Goal: Navigation & Orientation: Find specific page/section

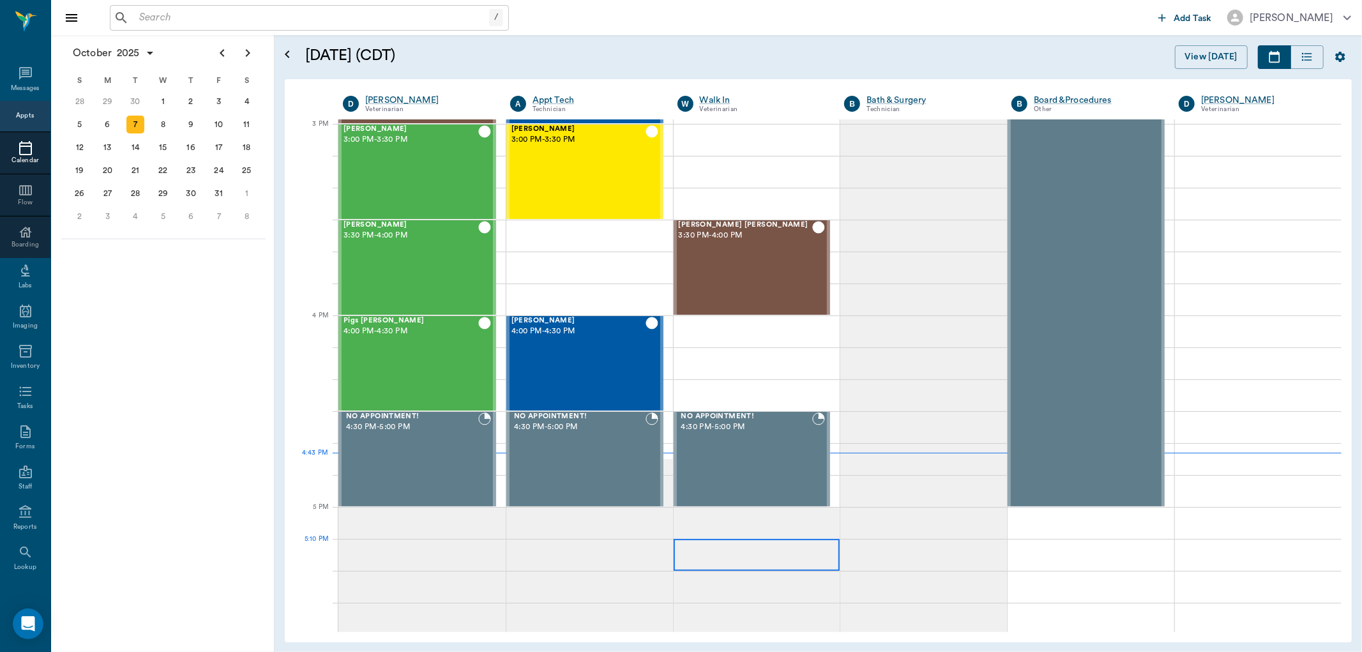
scroll to position [1341, 0]
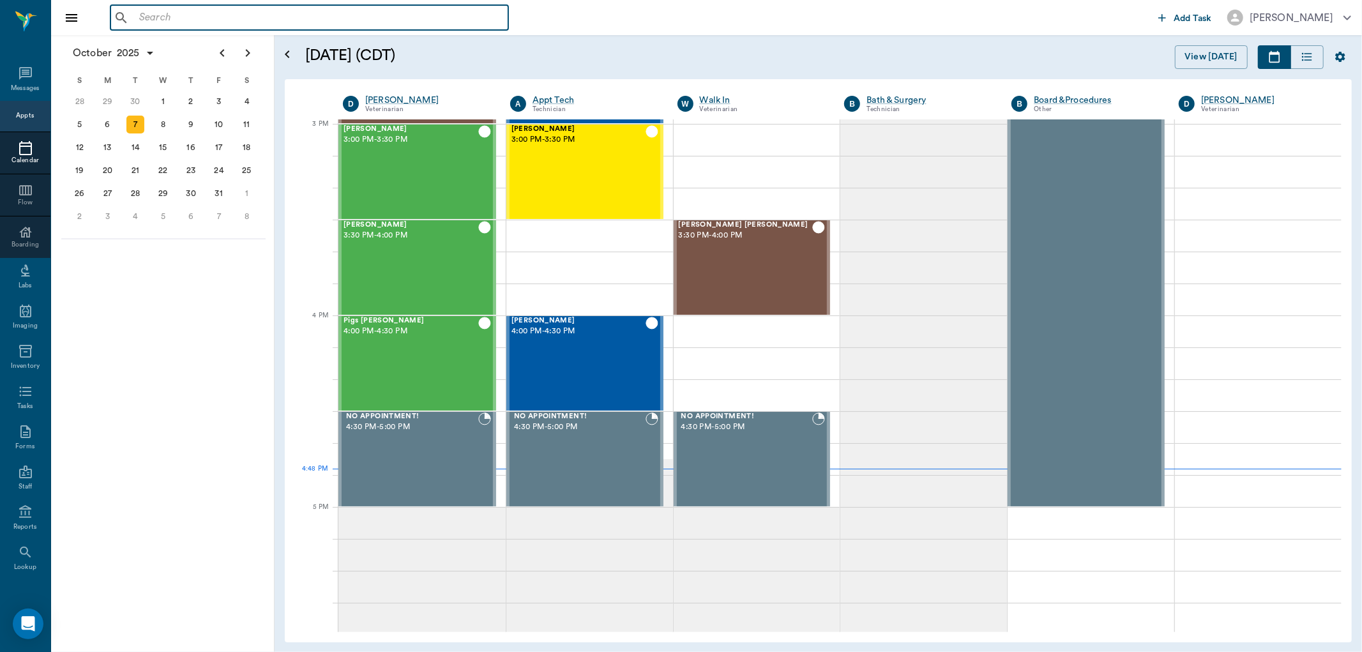
click at [166, 19] on input "text" at bounding box center [318, 18] width 369 height 18
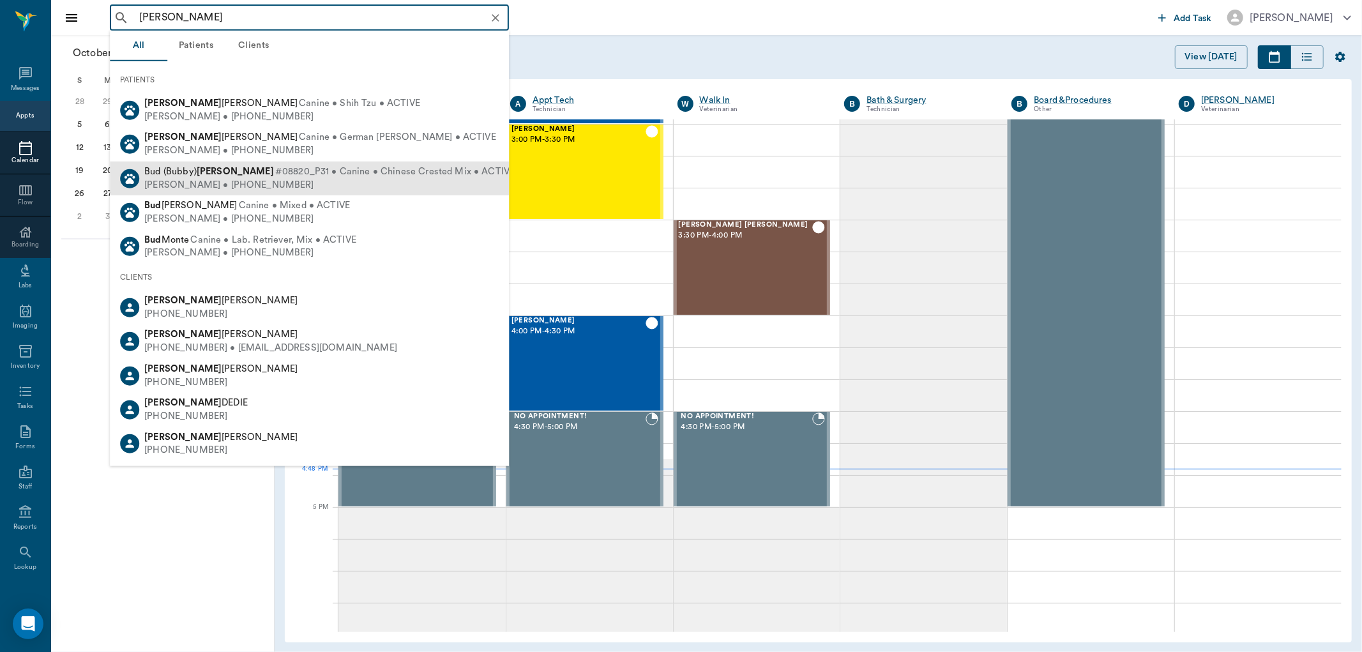
click at [194, 178] on div "[PERSON_NAME] • [PHONE_NUMBER]" at bounding box center [329, 184] width 370 height 13
type input "[PERSON_NAME]"
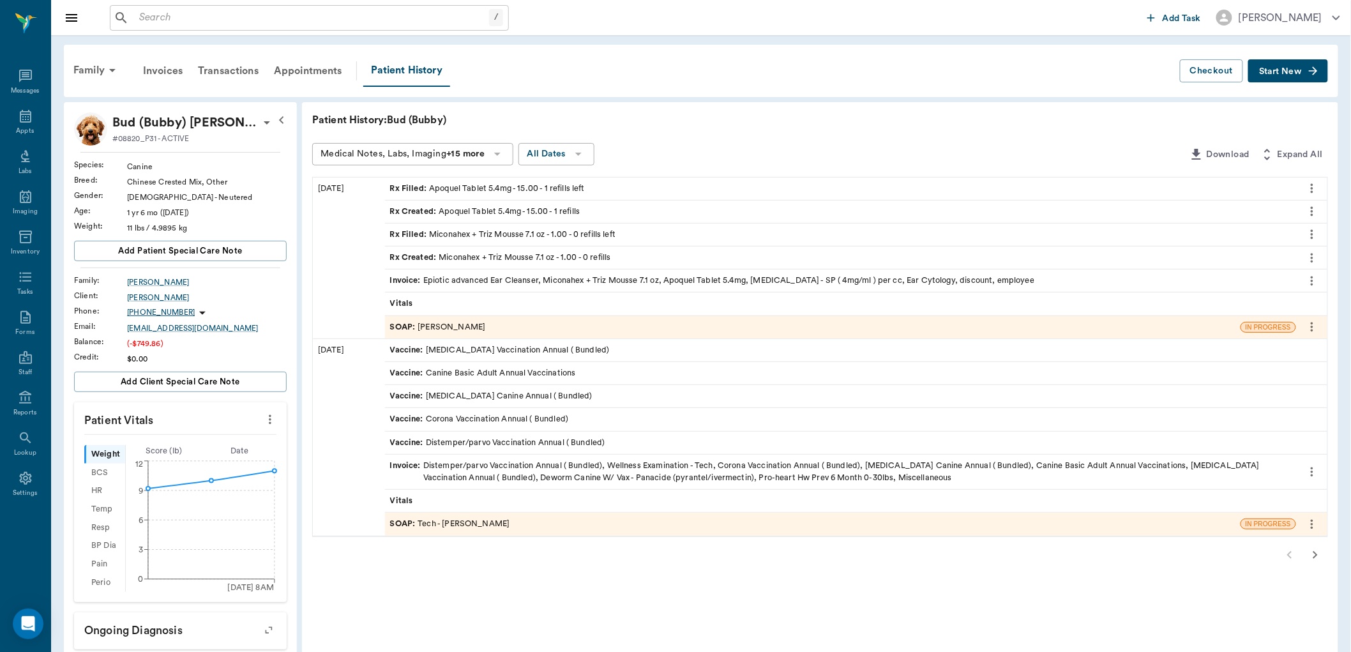
click at [1278, 72] on span "Start New" at bounding box center [1280, 72] width 43 height 0
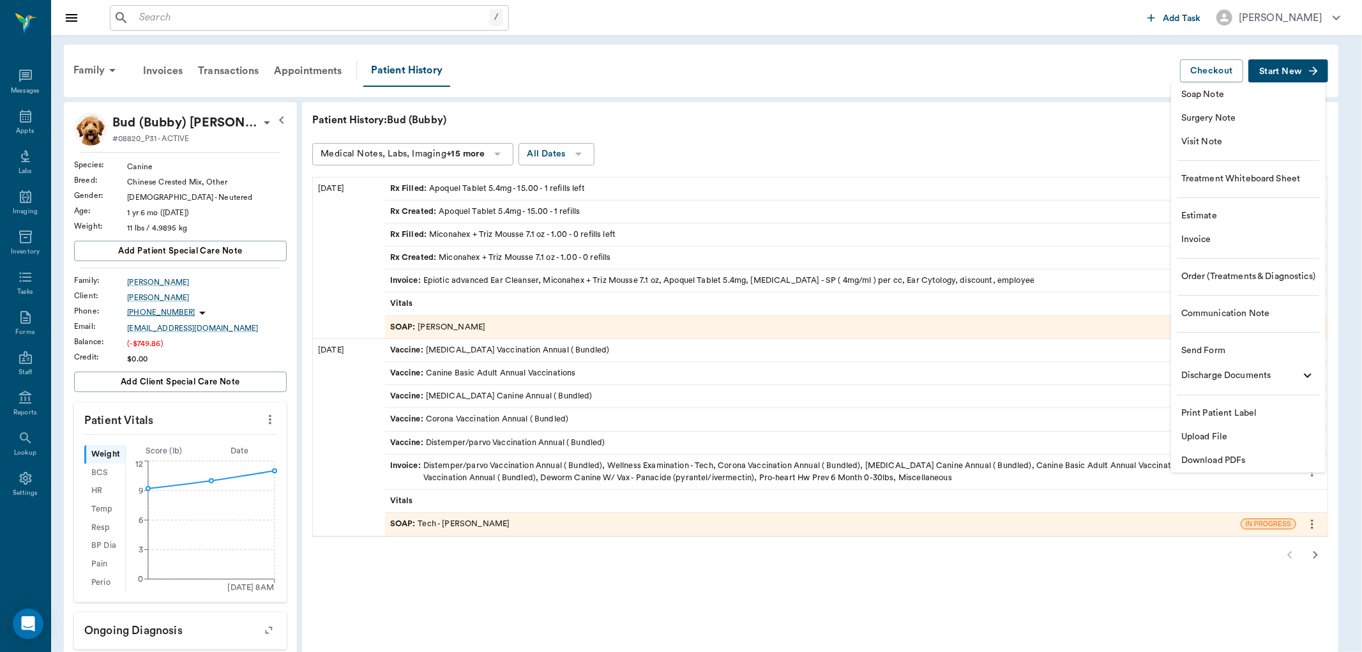
click at [1195, 241] on span "Invoice" at bounding box center [1248, 239] width 134 height 13
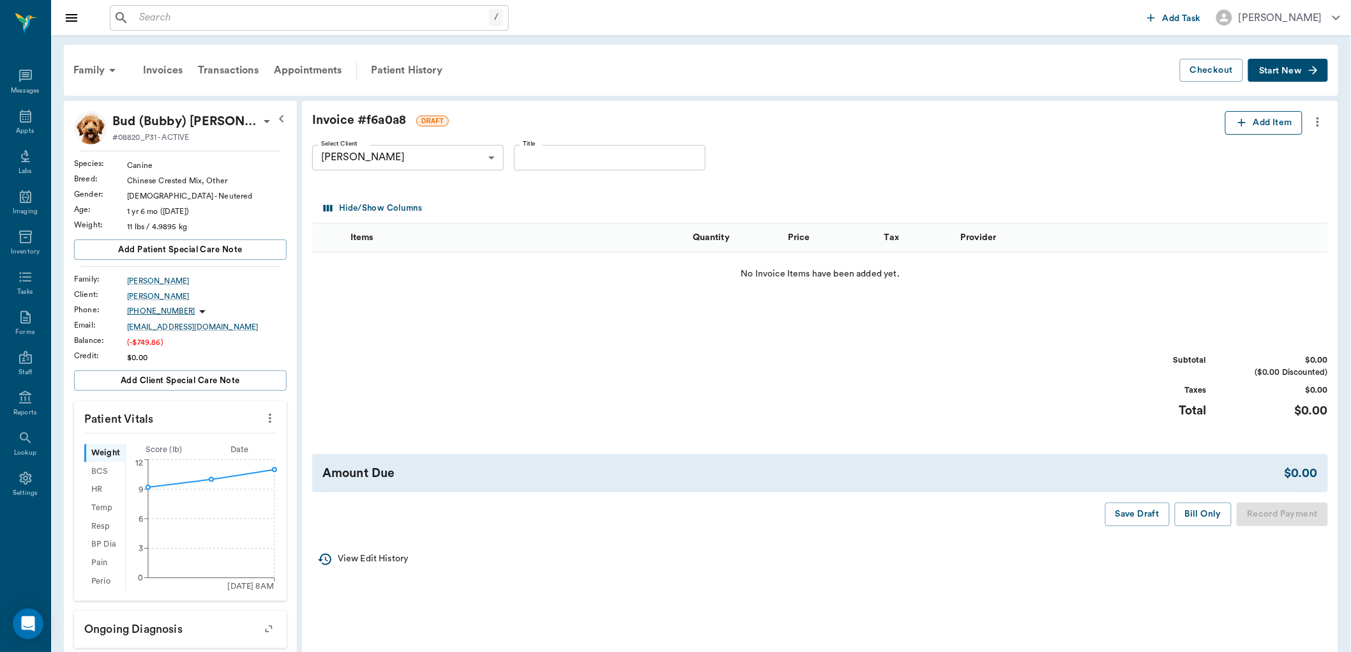
click at [1242, 124] on icon "button" at bounding box center [1241, 122] width 13 height 13
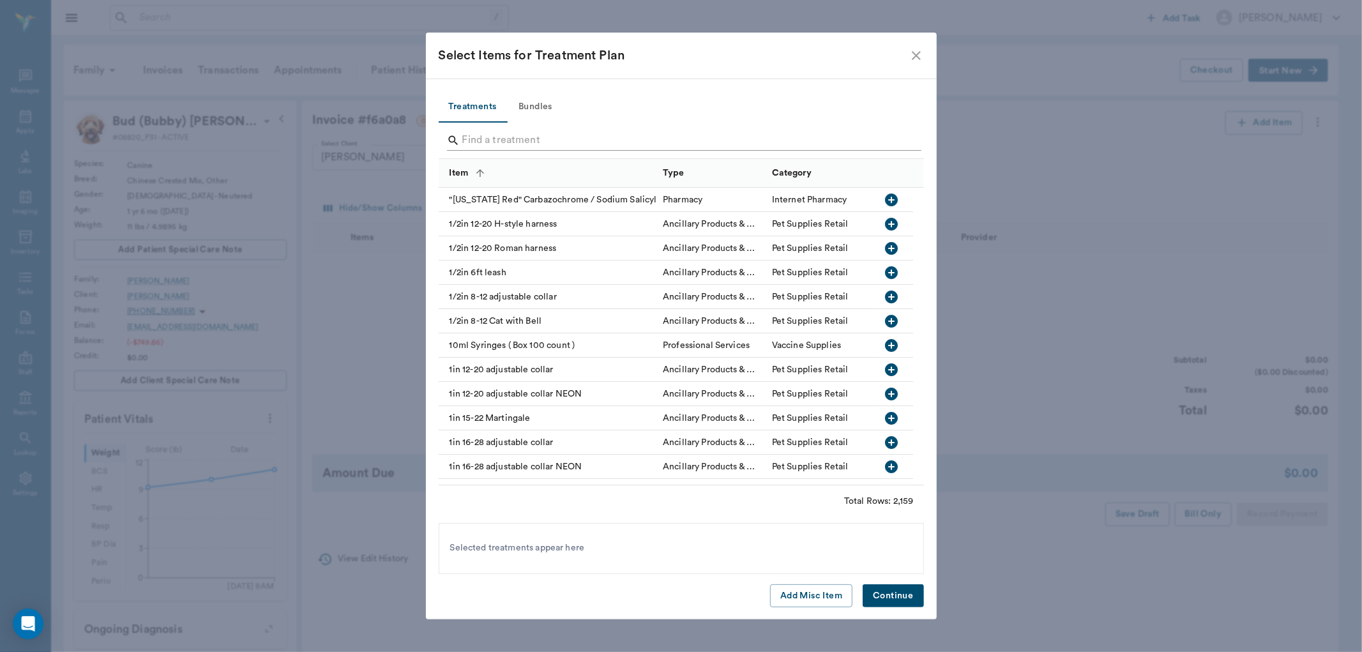
click at [474, 142] on input "Search" at bounding box center [682, 140] width 440 height 20
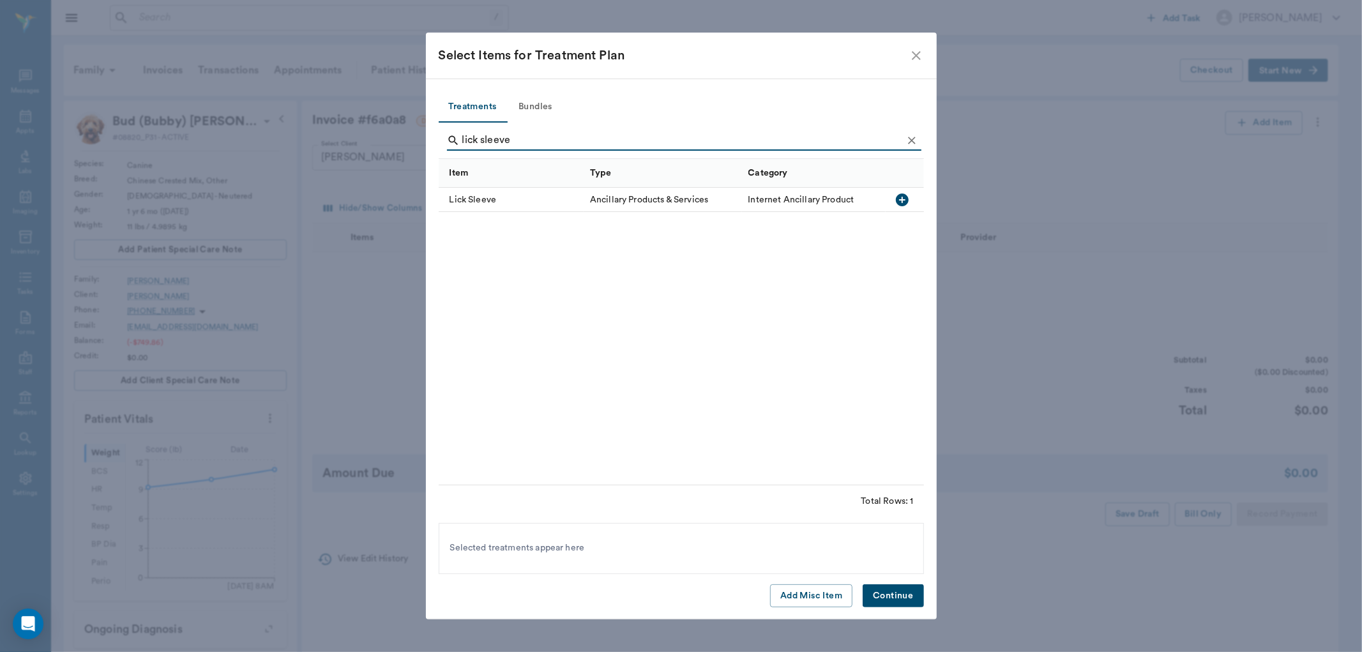
click at [901, 197] on icon "button" at bounding box center [902, 199] width 13 height 13
drag, startPoint x: 525, startPoint y: 137, endPoint x: 444, endPoint y: 147, distance: 81.6
click at [444, 147] on div "lick sleeve" at bounding box center [681, 141] width 485 height 36
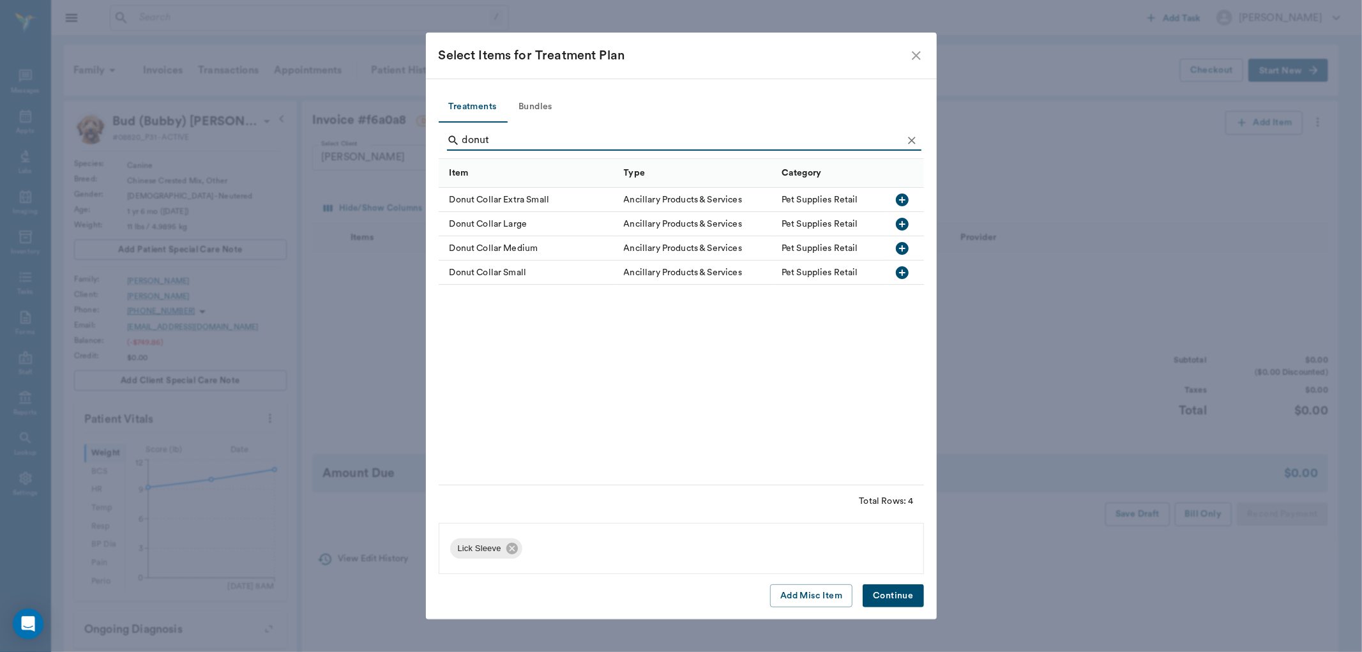
type input "donut"
click at [898, 195] on icon "button" at bounding box center [902, 199] width 13 height 13
click at [891, 594] on button "Continue" at bounding box center [892, 596] width 61 height 24
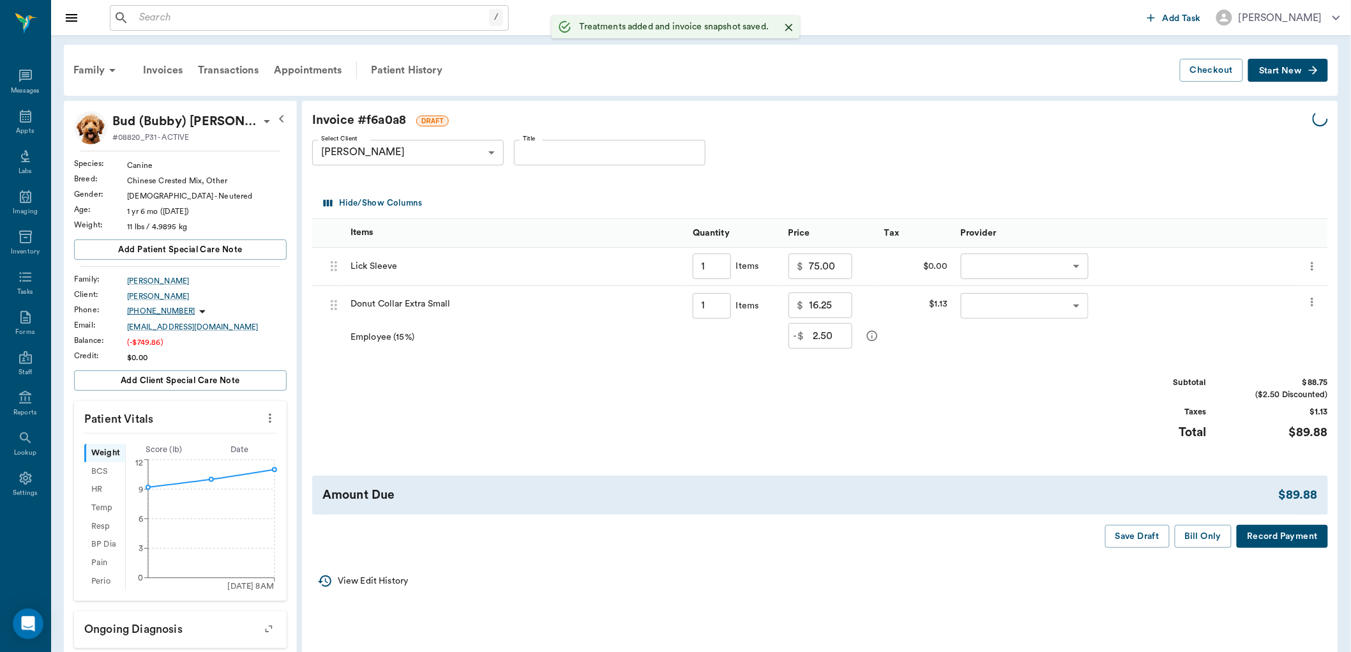
type input "1.00"
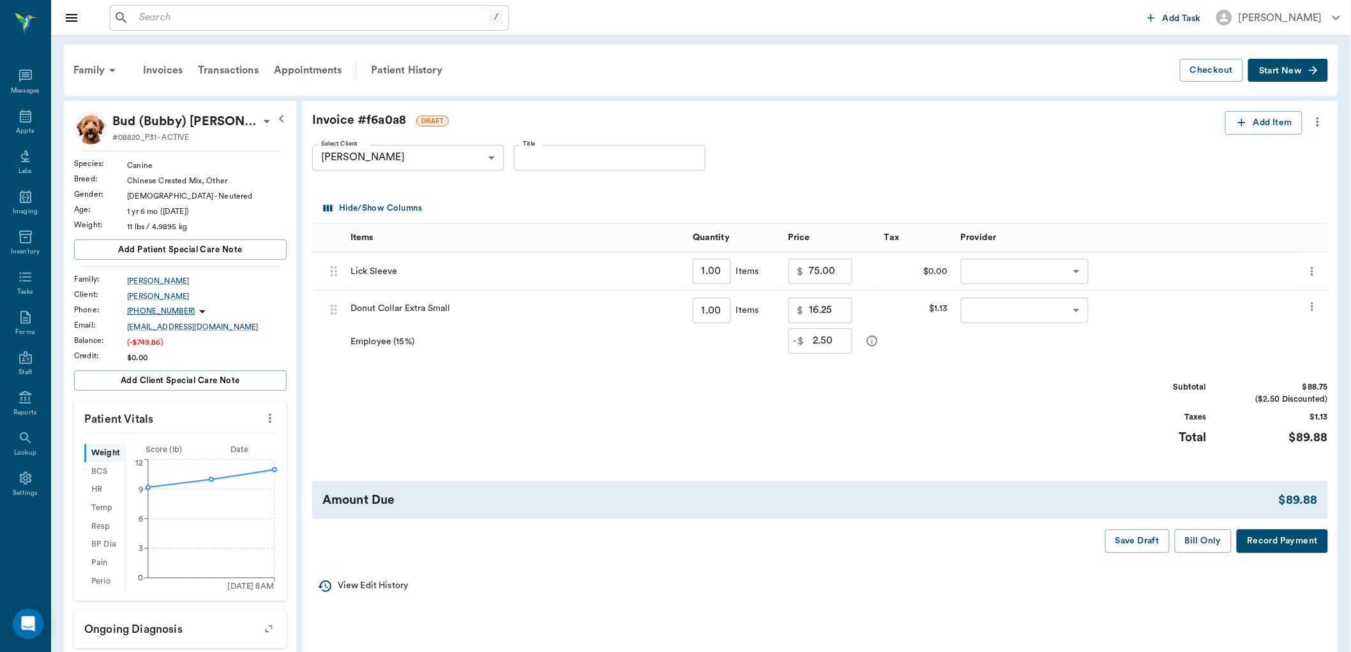
click at [1313, 271] on icon "more" at bounding box center [1312, 271] width 2 height 8
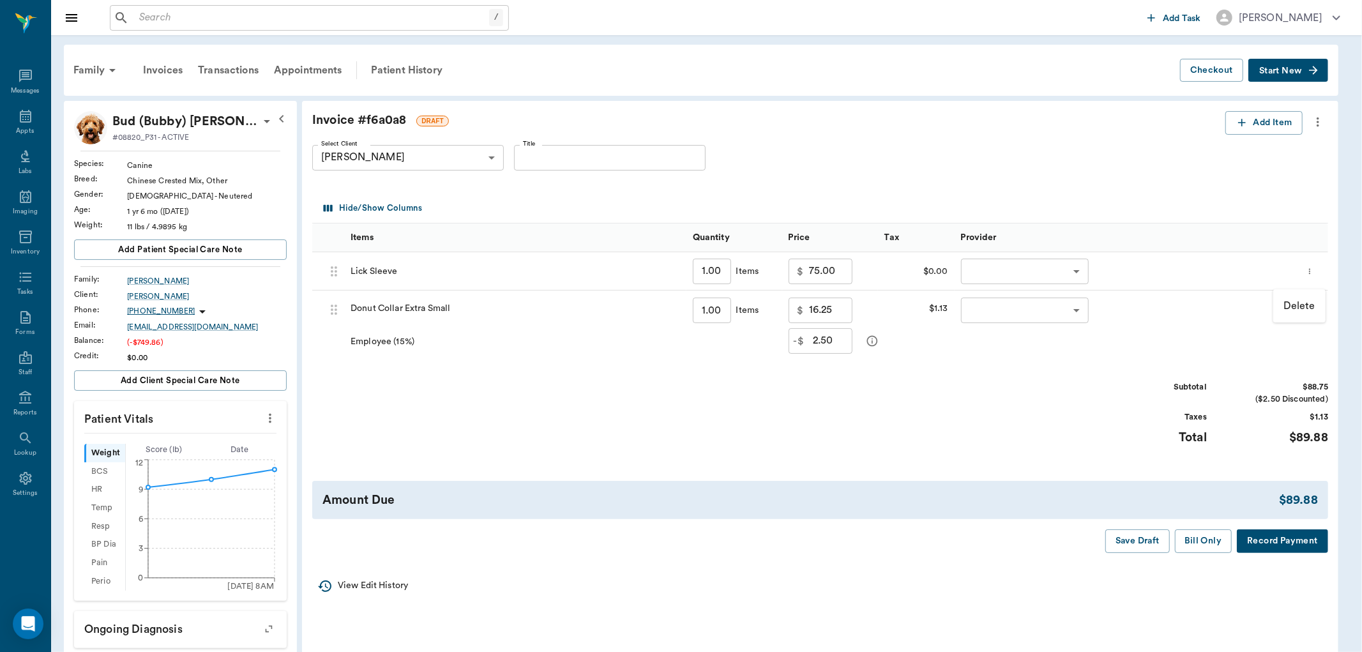
click at [1309, 304] on p "Delete" at bounding box center [1299, 305] width 32 height 15
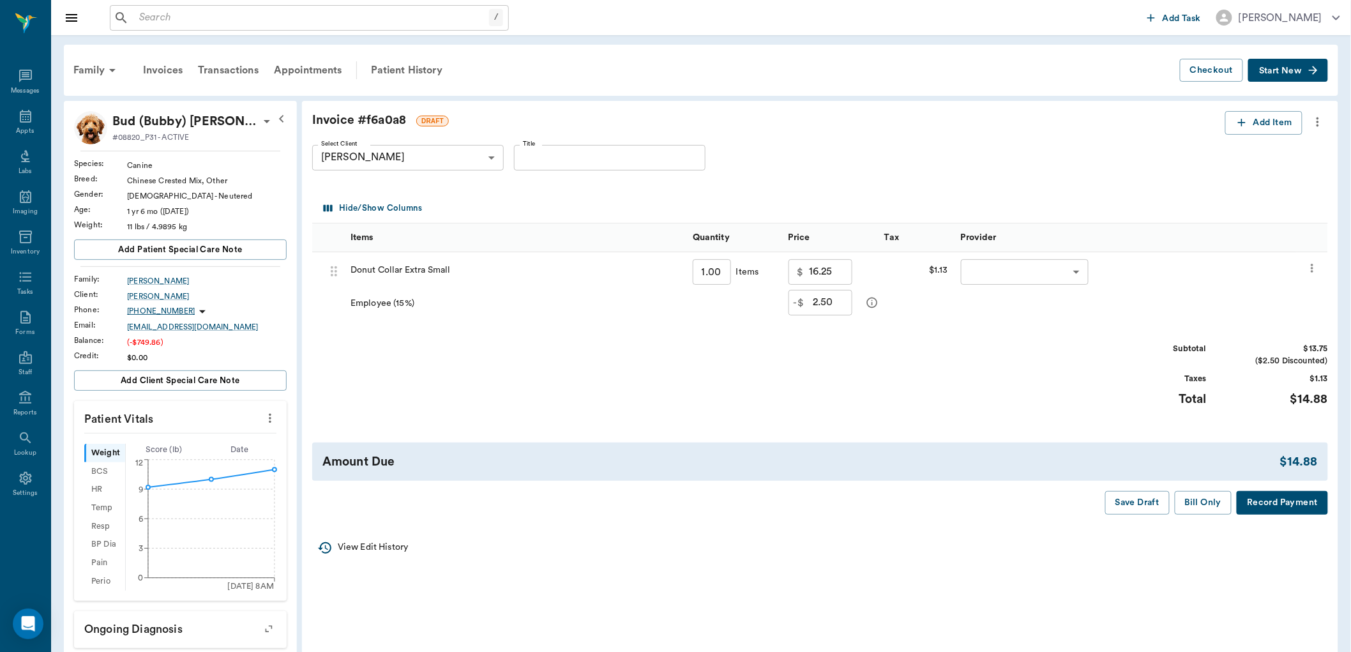
click at [997, 279] on body "/ ​ Add Task [PERSON_NAME] Nectar Messages Appts Labs Imaging Inventory Tasks F…" at bounding box center [675, 499] width 1351 height 998
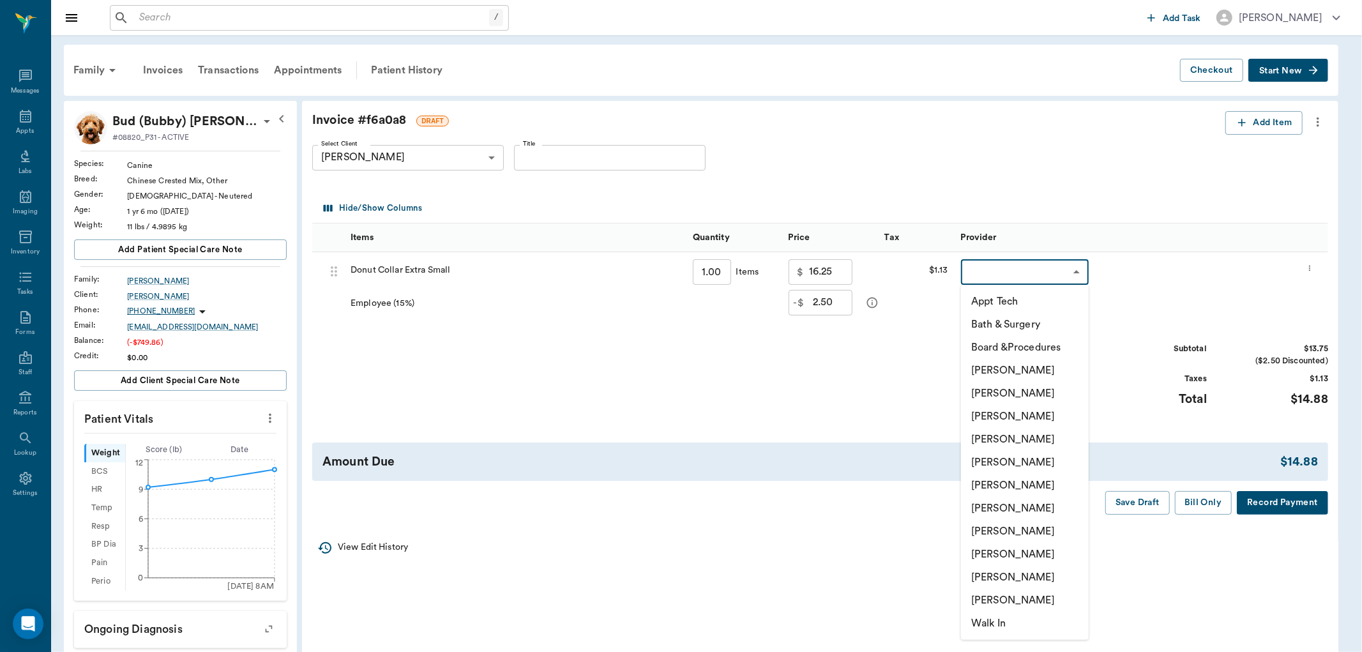
click at [1009, 555] on li "[PERSON_NAME]" at bounding box center [1025, 554] width 128 height 23
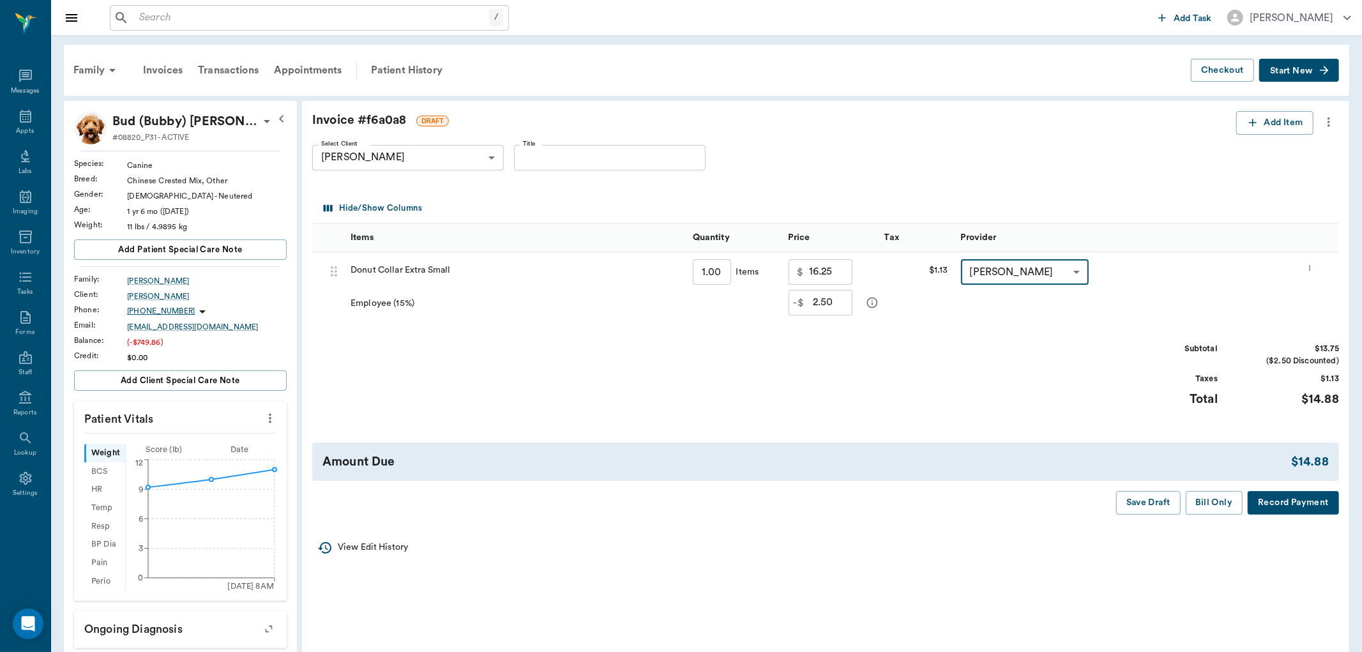
type input "none-63ec2ede52e12b0ba117d0d7"
click at [1207, 504] on button "Bill Only" at bounding box center [1203, 503] width 57 height 24
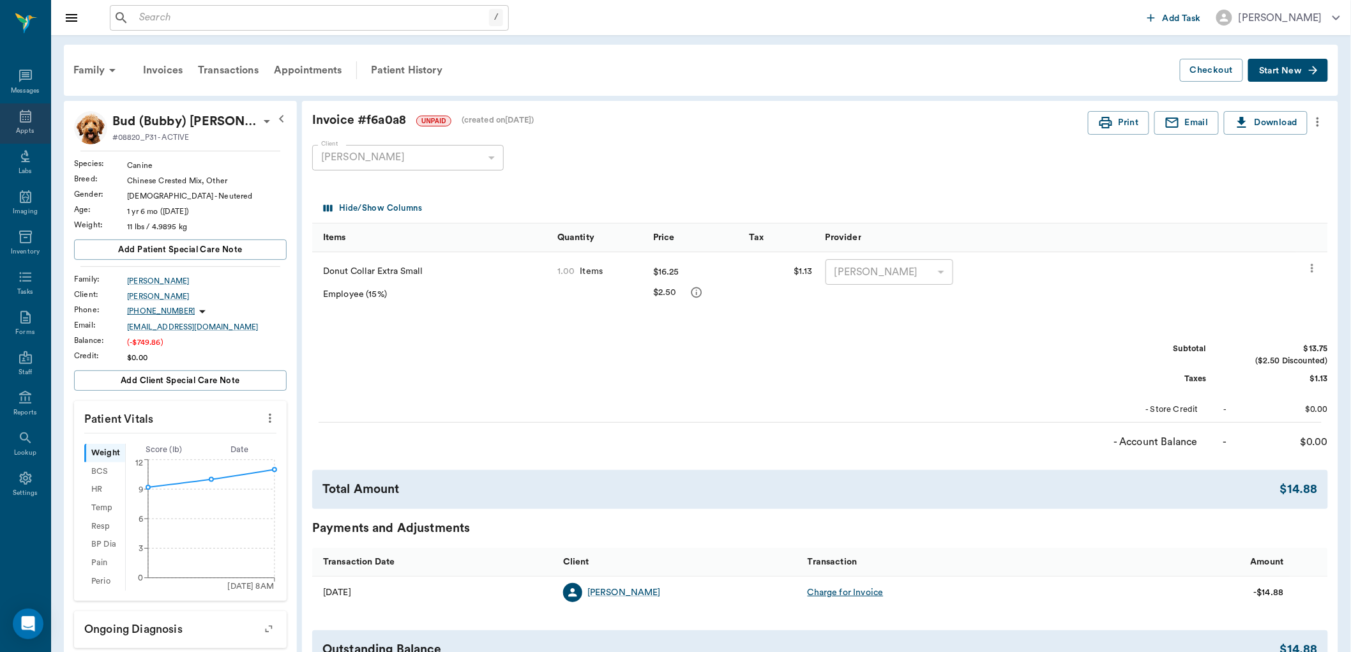
click at [27, 115] on icon at bounding box center [25, 116] width 11 height 13
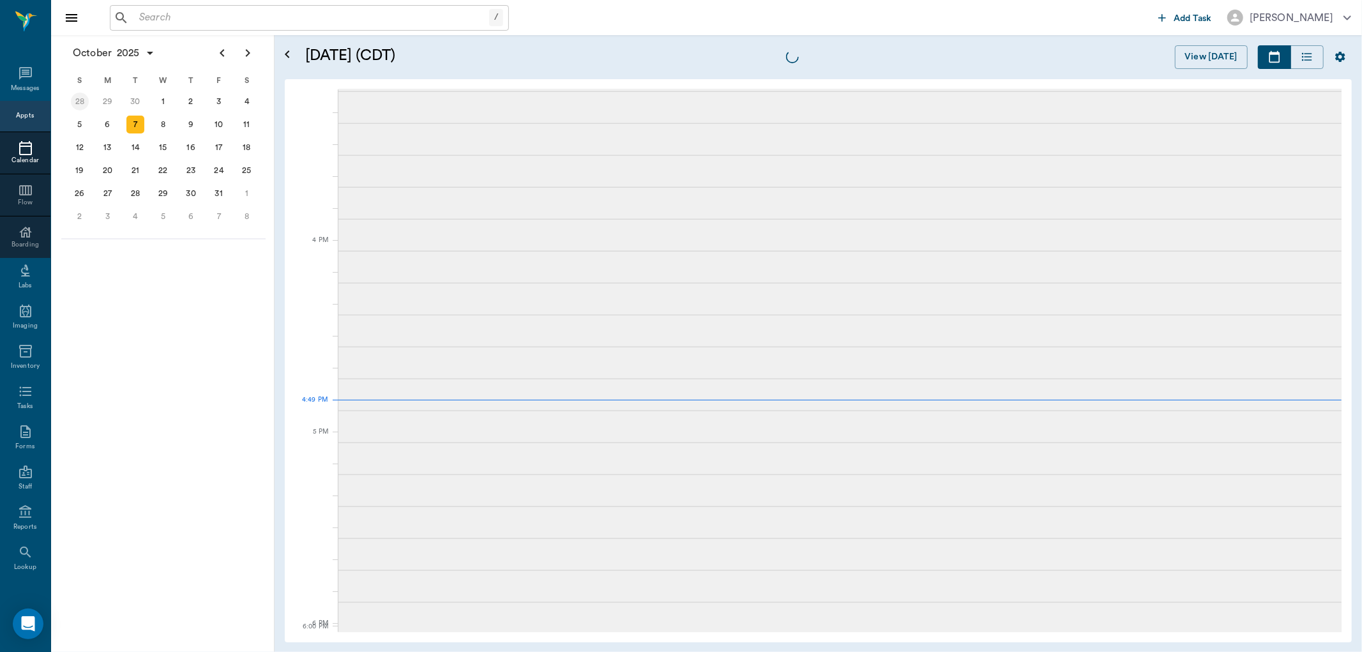
scroll to position [1533, 0]
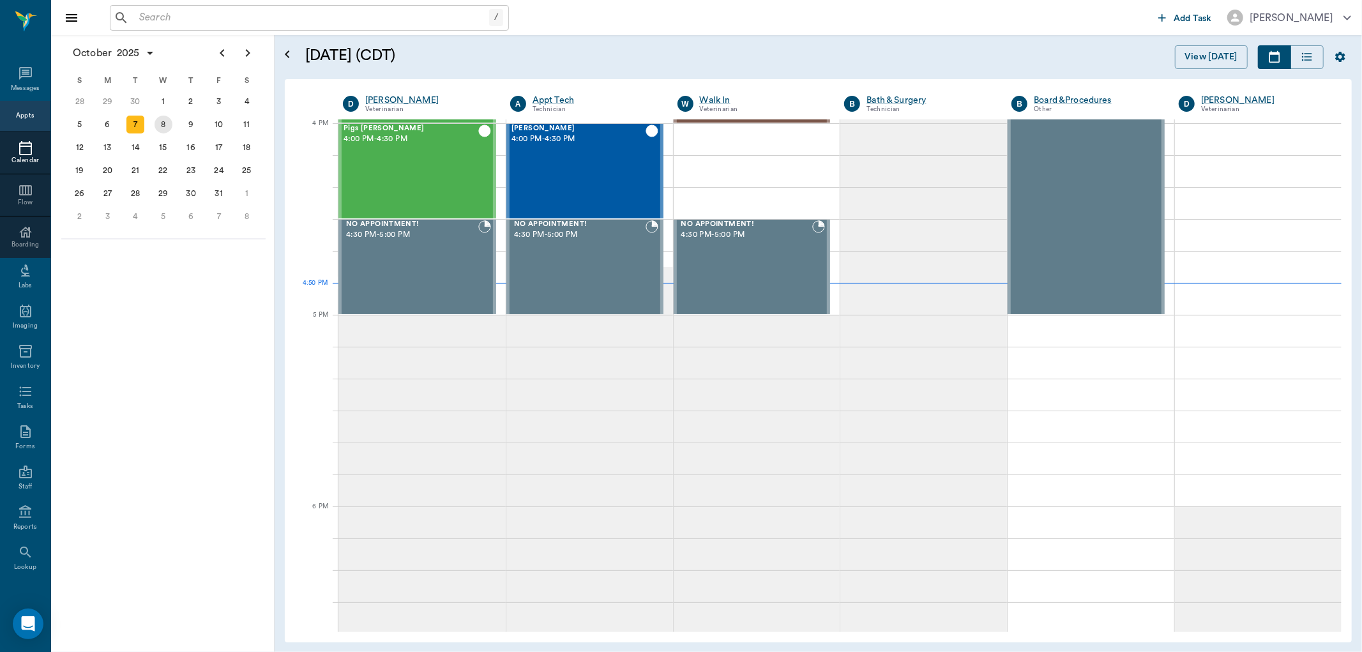
click at [156, 128] on div "8" at bounding box center [163, 125] width 18 height 18
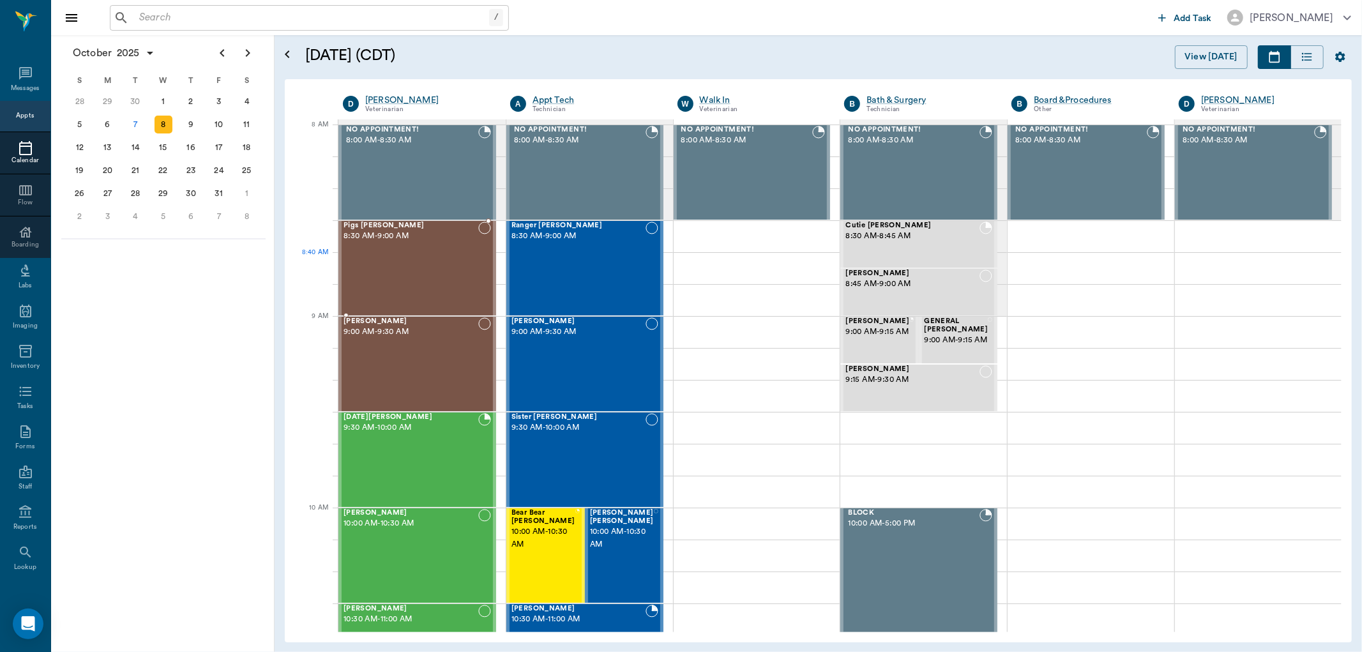
click at [432, 264] on div "Pigs [PERSON_NAME] 8:30 AM - 9:00 AM" at bounding box center [410, 268] width 135 height 93
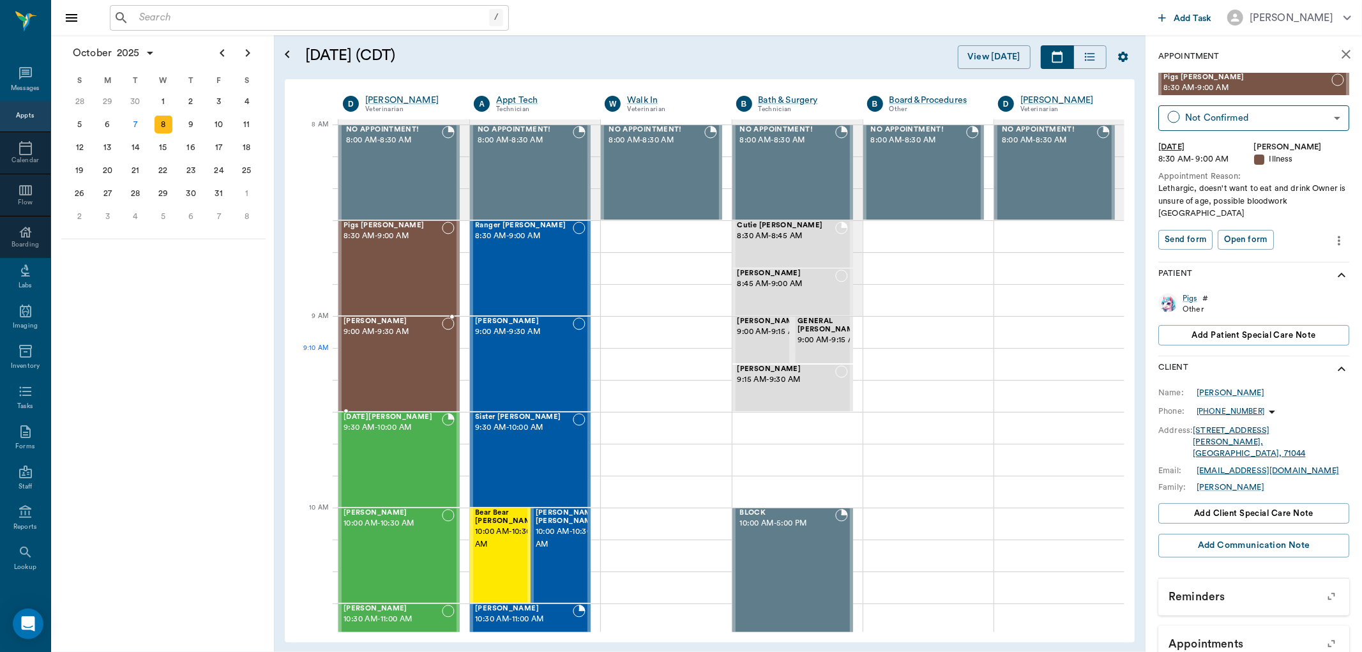
click at [379, 377] on div "[PERSON_NAME] 9:00 AM - 9:30 AM" at bounding box center [392, 363] width 98 height 93
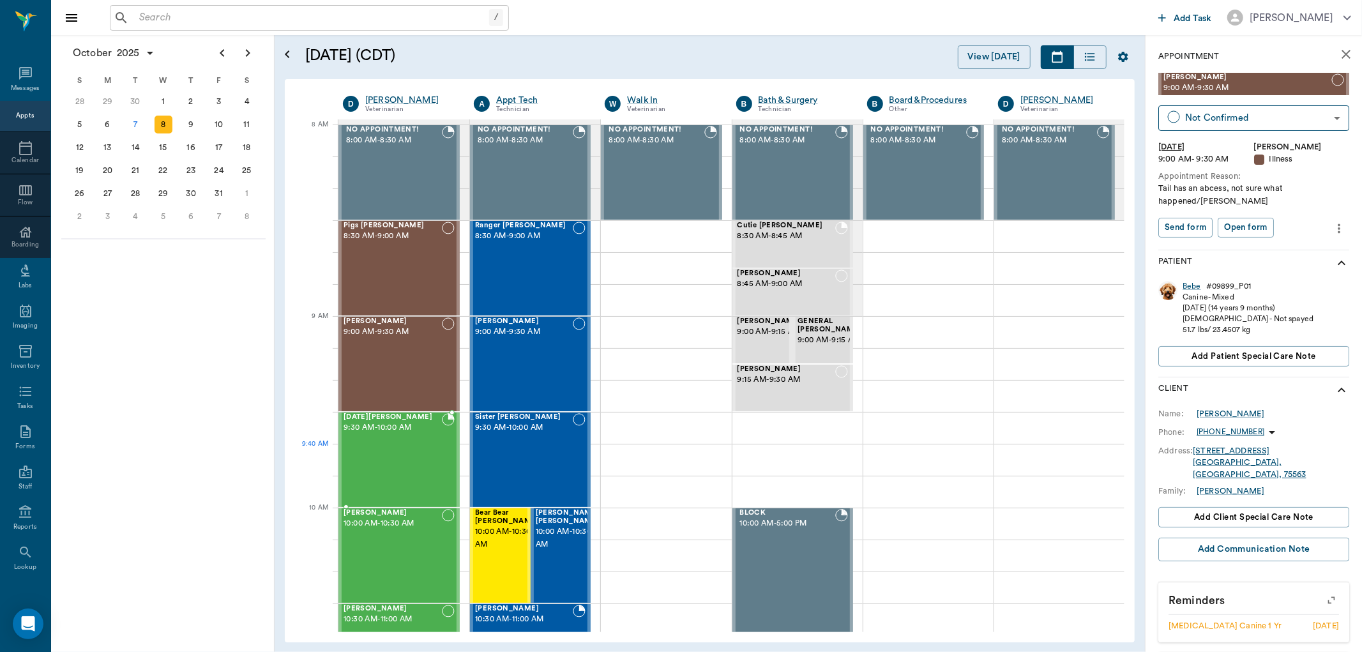
click at [401, 455] on div "[DATE] [PERSON_NAME] 9:30 AM - 10:00 AM" at bounding box center [392, 459] width 98 height 93
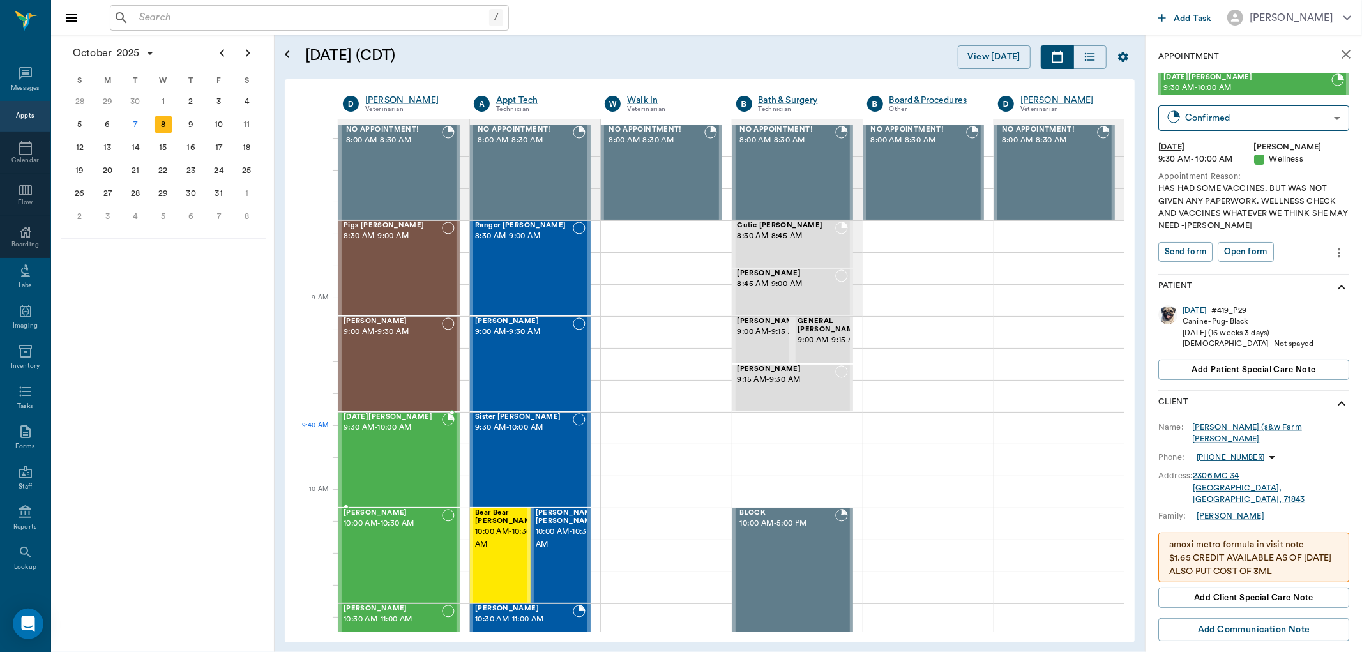
scroll to position [71, 0]
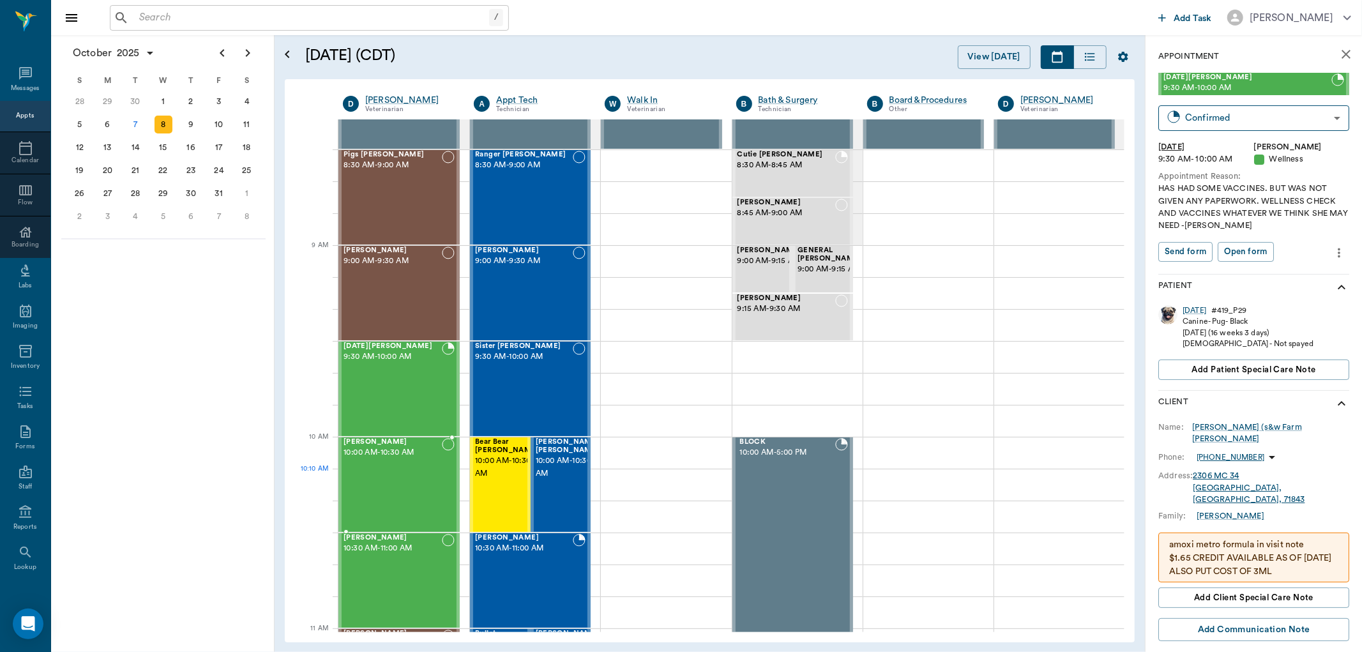
click at [389, 488] on div "[PERSON_NAME] 10:00 AM - 10:30 AM" at bounding box center [392, 484] width 98 height 93
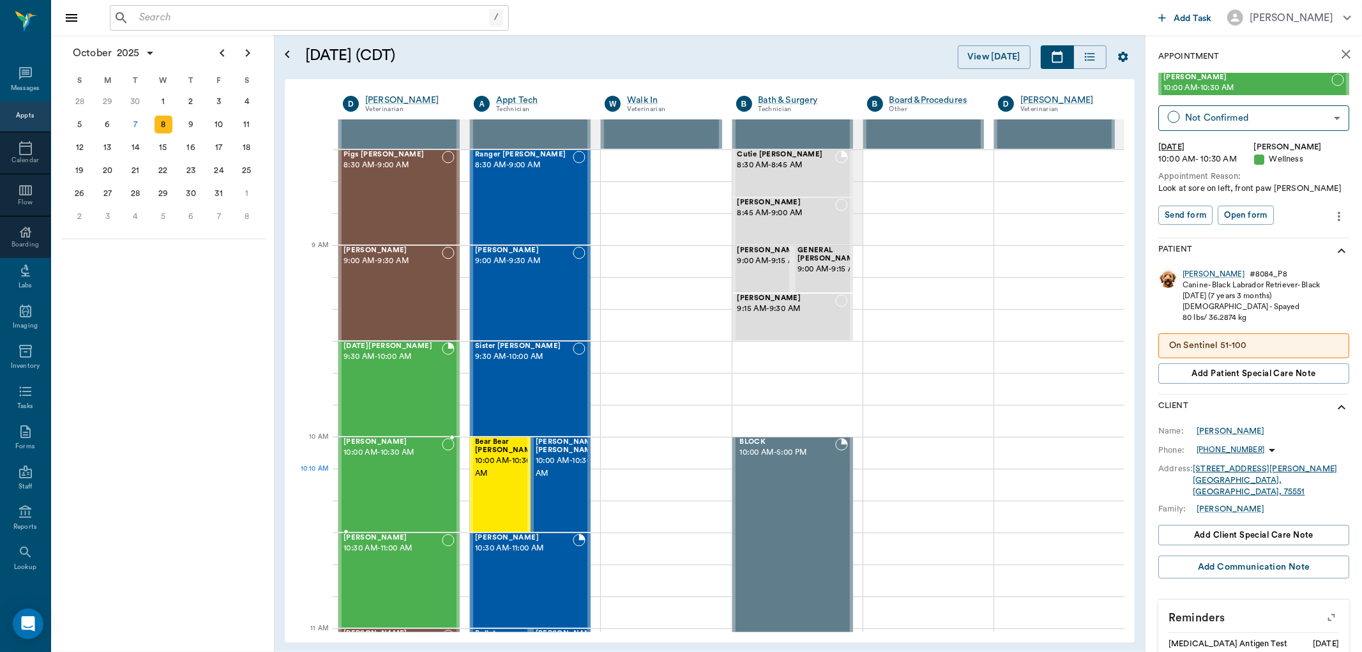
scroll to position [142, 0]
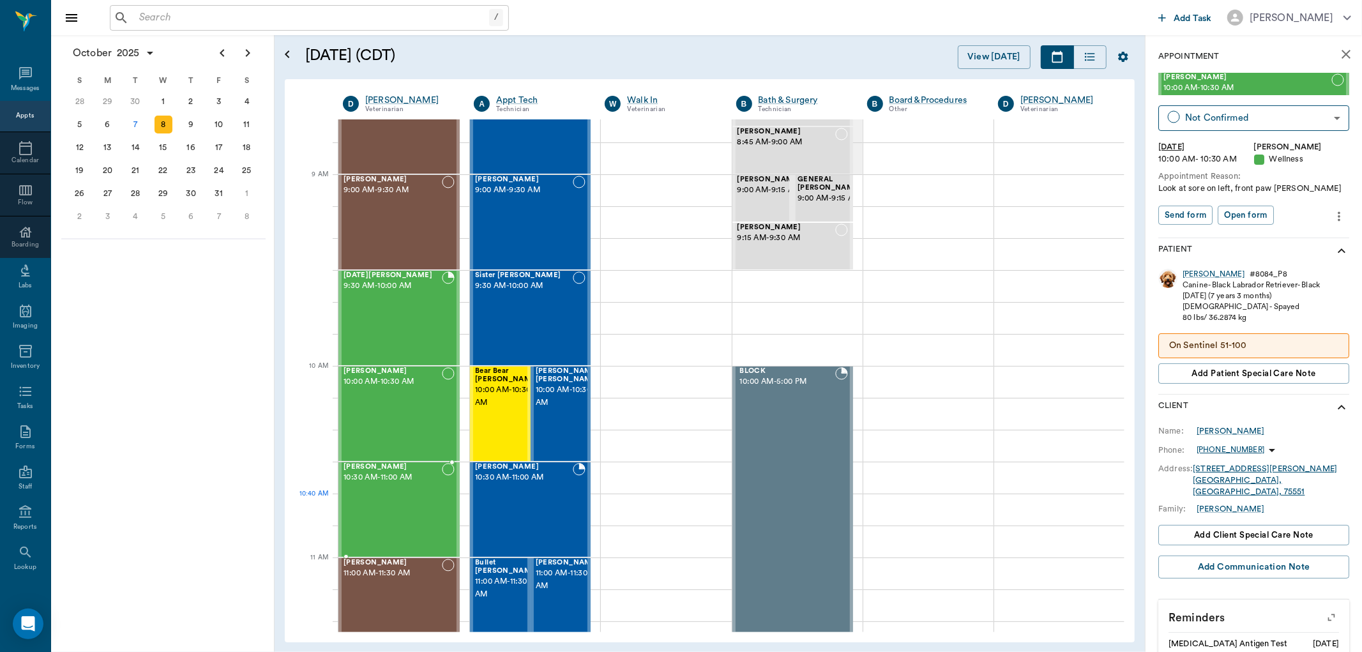
click at [392, 513] on div "[PERSON_NAME] 10:30 AM - 11:00 AM" at bounding box center [392, 509] width 98 height 93
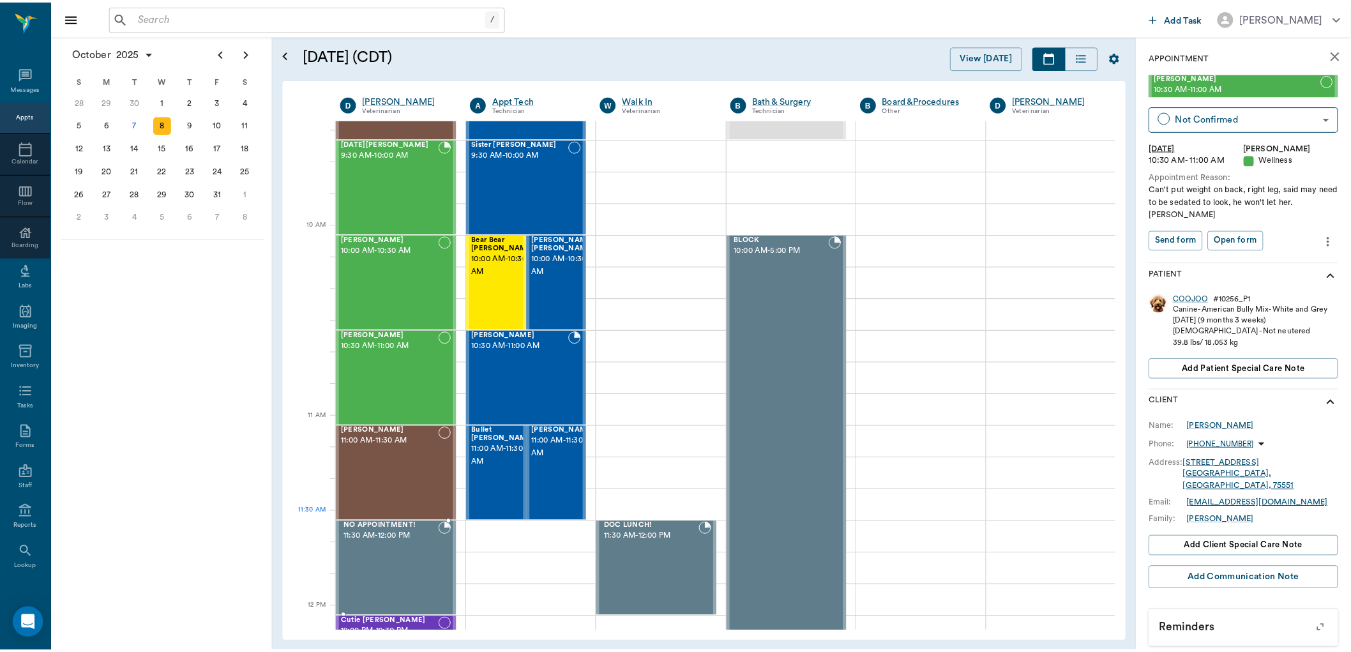
scroll to position [283, 0]
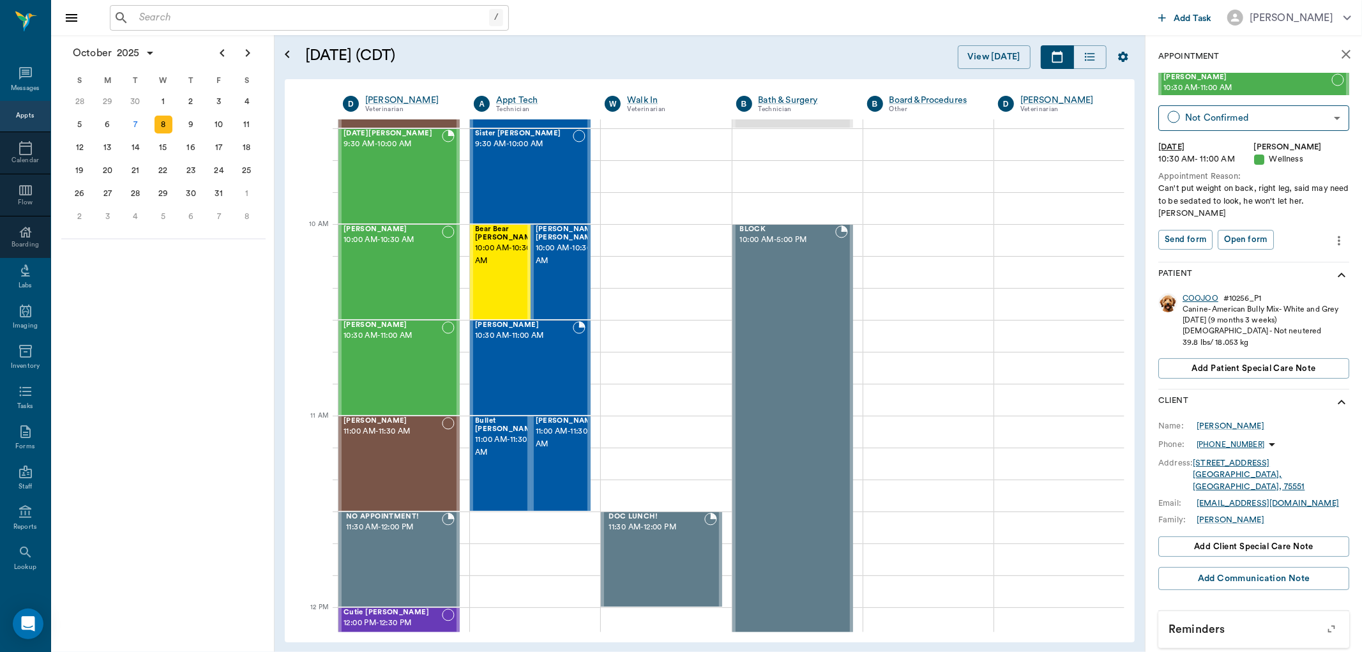
click at [1194, 296] on div "COOJOO" at bounding box center [1200, 298] width 36 height 11
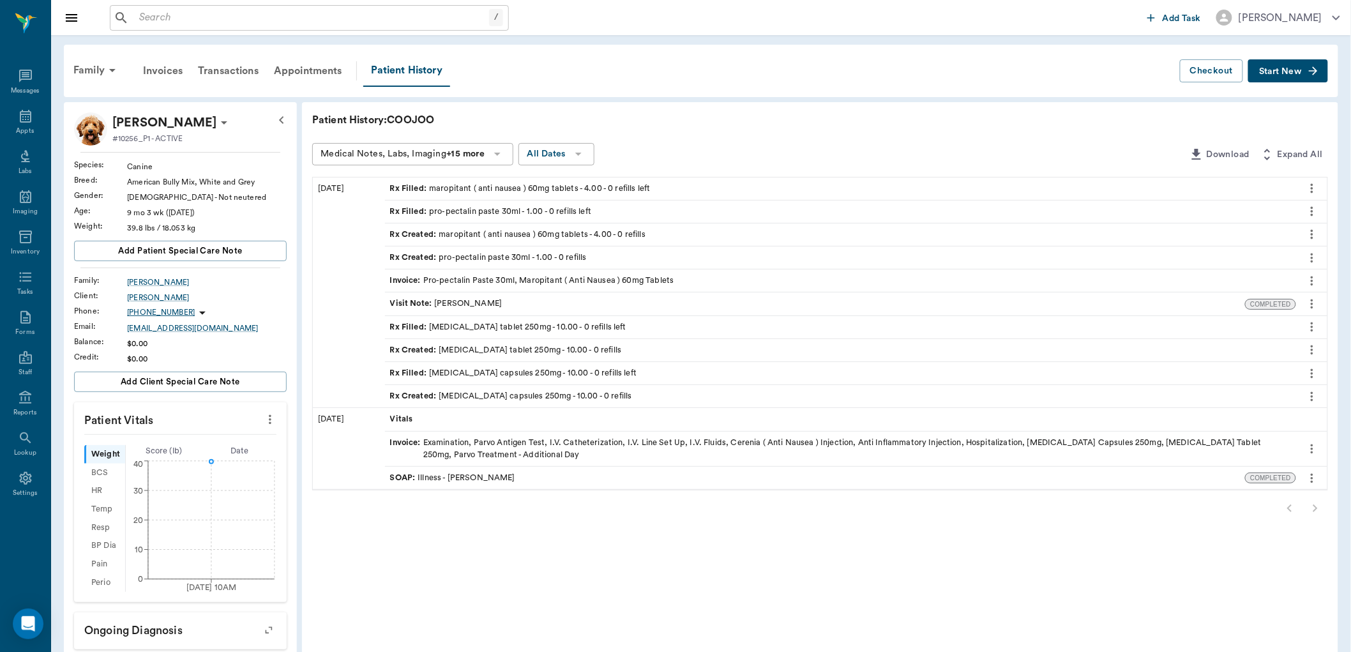
click at [590, 483] on div "SOAP : Illness - [PERSON_NAME]" at bounding box center [815, 478] width 861 height 22
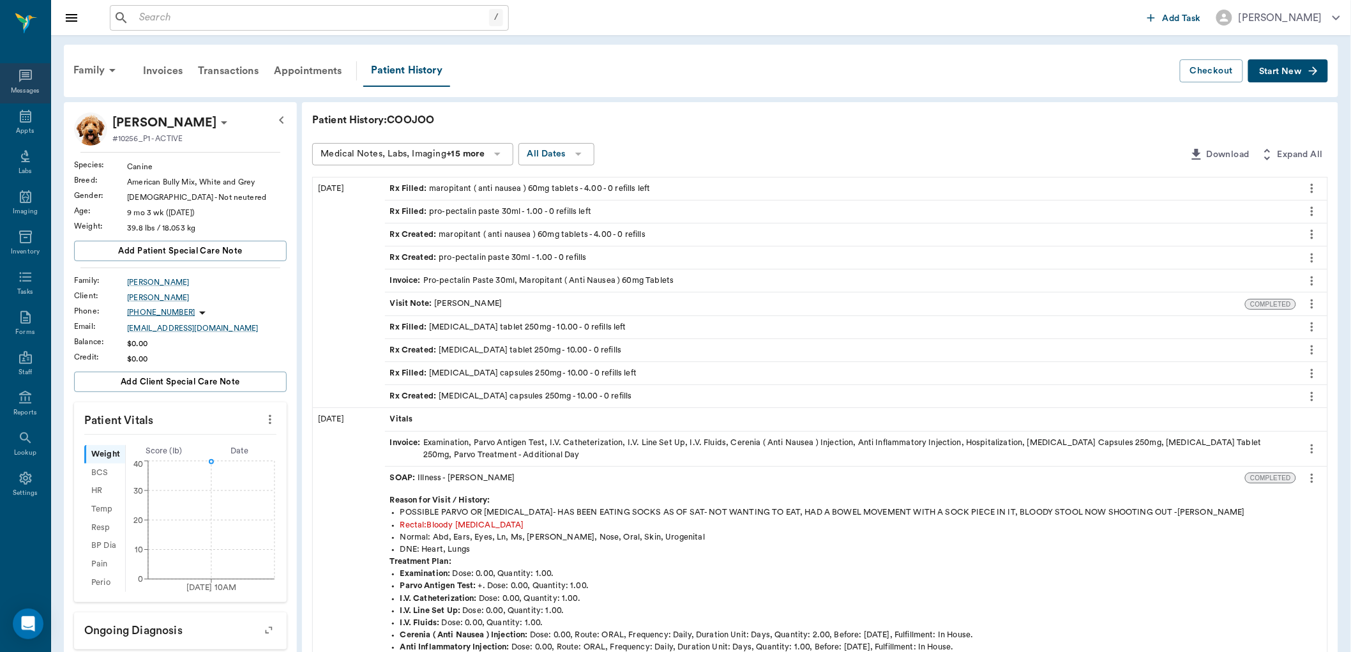
click at [27, 92] on div "Messages" at bounding box center [25, 91] width 29 height 10
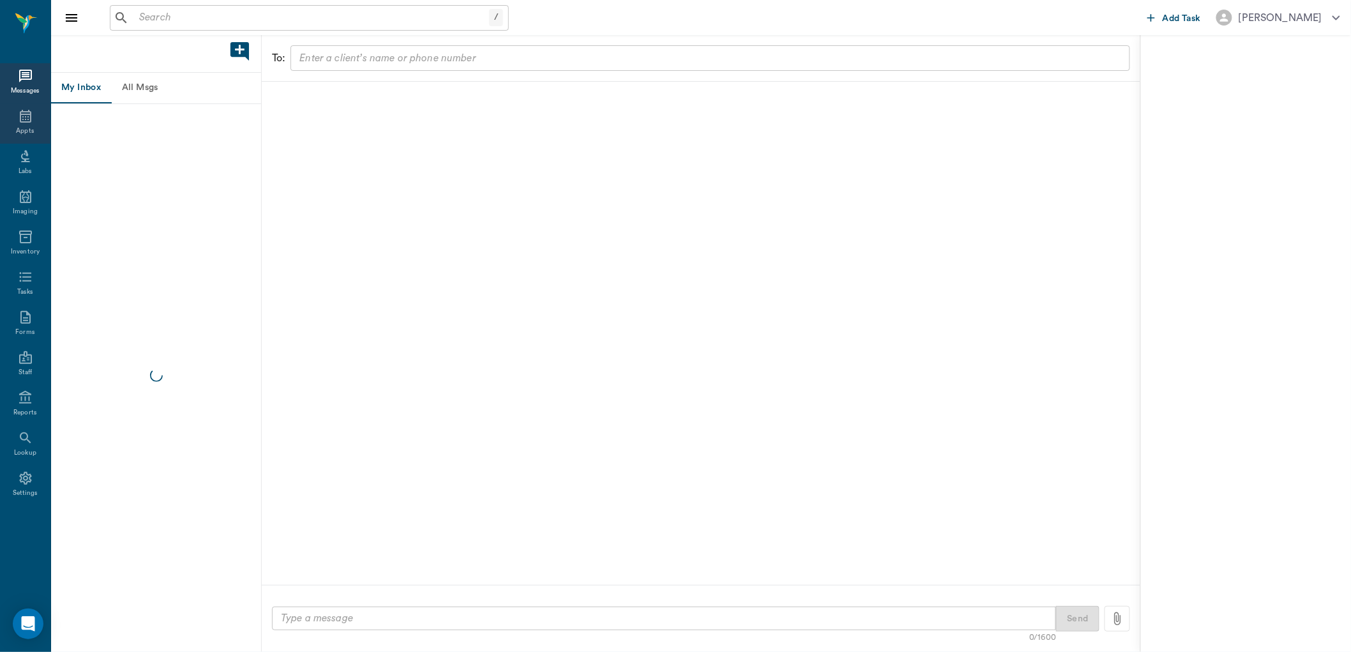
click at [24, 124] on div "Appts" at bounding box center [25, 123] width 50 height 40
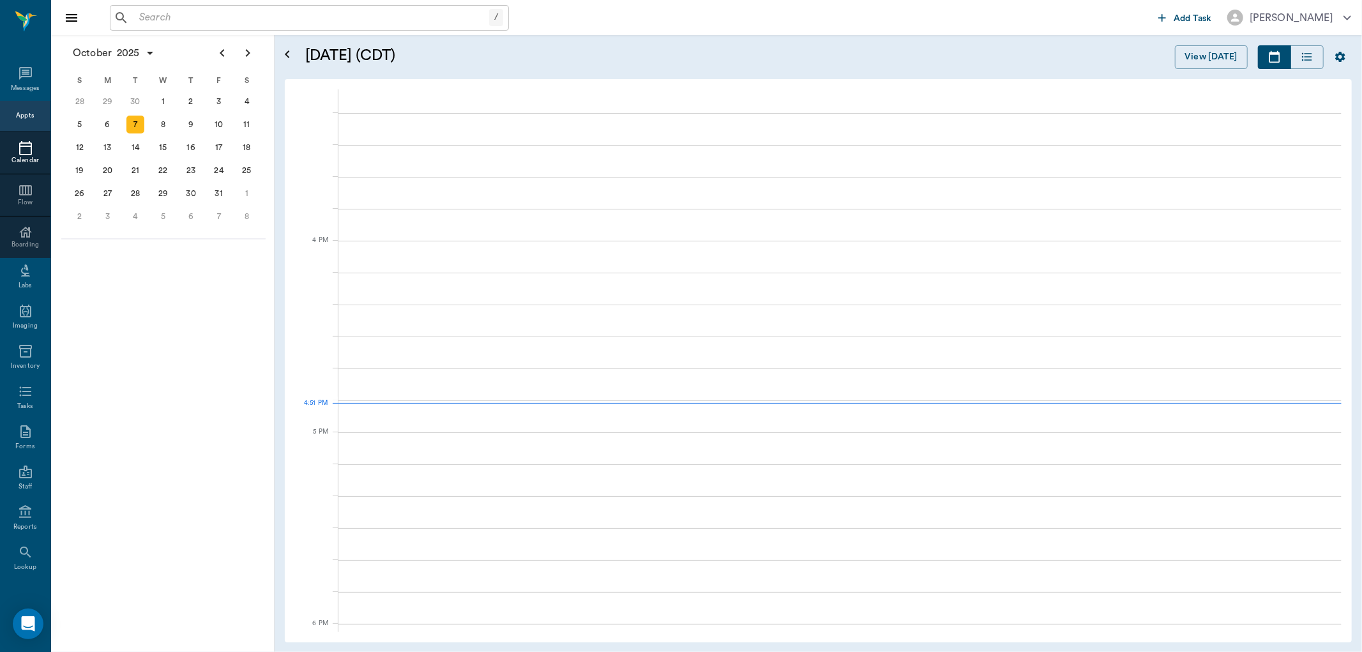
scroll to position [1534, 0]
